Goal: Transaction & Acquisition: Book appointment/travel/reservation

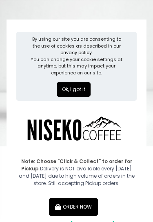
click at [68, 90] on button "Ok, I got it" at bounding box center [74, 89] width 34 height 15
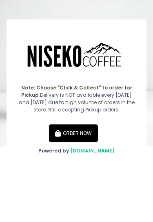
click at [69, 132] on button "ORDER NOW" at bounding box center [73, 133] width 49 height 18
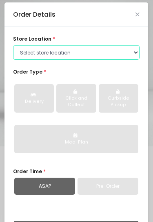
click at [120, 49] on select "Select store location [GEOGRAPHIC_DATA] [GEOGRAPHIC_DATA] Niseko Coffee [GEOGRA…" at bounding box center [76, 52] width 126 height 15
select select "645a039fd957f8b56cab6e88"
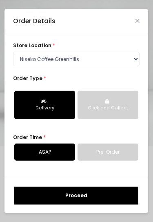
click at [138, 16] on div "Order Details" at bounding box center [75, 21] width 143 height 24
click at [137, 22] on icon "Close" at bounding box center [137, 20] width 4 height 5
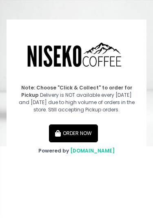
click at [89, 135] on button "ORDER NOW" at bounding box center [73, 133] width 49 height 18
select select "645a039fd957f8b56cab6e88"
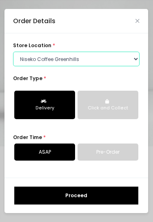
click at [119, 57] on select "Select store location [GEOGRAPHIC_DATA] [GEOGRAPHIC_DATA] Niseko Coffee [GEOGRA…" at bounding box center [76, 59] width 126 height 15
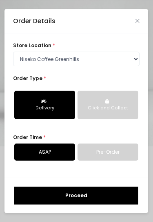
click at [124, 153] on link "Pre-Order" at bounding box center [107, 152] width 61 height 17
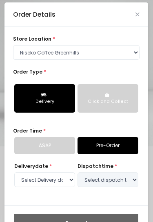
select select "[DATE]"
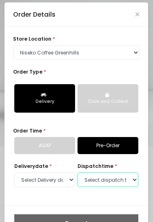
click at [123, 177] on select "Select dispatch time 05:00 PM - 05:30 PM 05:30 PM - 06:00 PM 06:00 PM - 06:30 P…" at bounding box center [107, 180] width 61 height 15
select select "18:30"
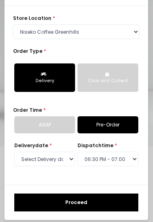
scroll to position [21, 0]
click at [122, 207] on button "Proceed" at bounding box center [76, 203] width 124 height 18
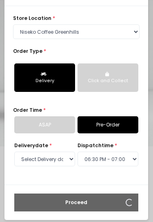
click at [129, 78] on div "Click and Collect" at bounding box center [108, 81] width 50 height 7
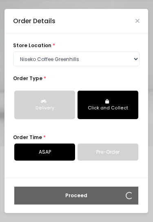
click at [131, 153] on link "Pre-Order" at bounding box center [107, 152] width 61 height 17
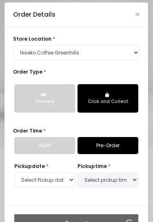
select select "[DATE]"
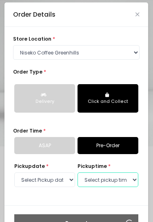
click at [116, 181] on select "Select pickup time 05:30 PM - 06:00 PM 06:00 PM - 06:30 PM 06:30 PM - 07:00 PM …" at bounding box center [107, 180] width 61 height 15
select select "18:30"
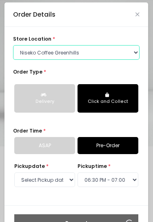
click at [124, 48] on select "Select store location [GEOGRAPHIC_DATA] [GEOGRAPHIC_DATA] Niseko Coffee [GEOGRA…" at bounding box center [76, 52] width 126 height 15
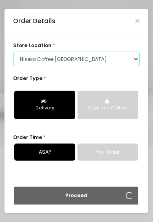
click at [129, 61] on select "Select store location [GEOGRAPHIC_DATA] [GEOGRAPHIC_DATA] Niseko Coffee [GEOGRA…" at bounding box center [76, 59] width 126 height 15
select select "645a039fd957f8b56cab6e88"
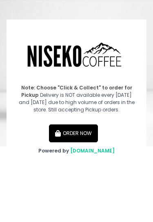
click at [84, 137] on button "ORDER NOW" at bounding box center [73, 133] width 49 height 18
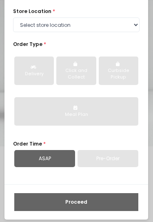
scroll to position [4, 0]
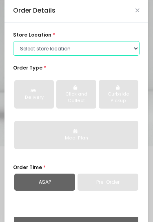
click at [132, 47] on select "Select store location [GEOGRAPHIC_DATA] [GEOGRAPHIC_DATA] Niseko Coffee [GEOGRA…" at bounding box center [76, 48] width 126 height 15
select select "645a039fd957f8b56cab6e88"
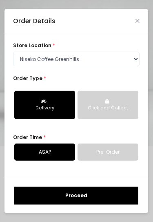
click at [127, 106] on div "Click and Collect" at bounding box center [108, 108] width 50 height 7
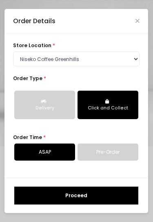
click at [122, 154] on link "Pre-Order" at bounding box center [107, 152] width 61 height 17
select select "[DATE]"
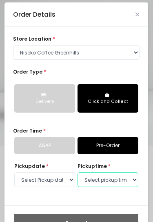
click at [126, 182] on select "Select pickup time 05:30 PM - 06:00 PM 06:00 PM - 06:30 PM 06:30 PM - 07:00 PM …" at bounding box center [107, 180] width 61 height 15
select select "18:30"
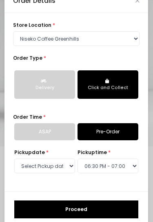
scroll to position [20, 0]
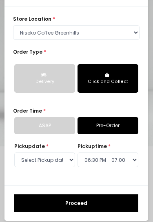
click at [125, 206] on button "Proceed" at bounding box center [76, 203] width 124 height 18
